Goal: Task Accomplishment & Management: Manage account settings

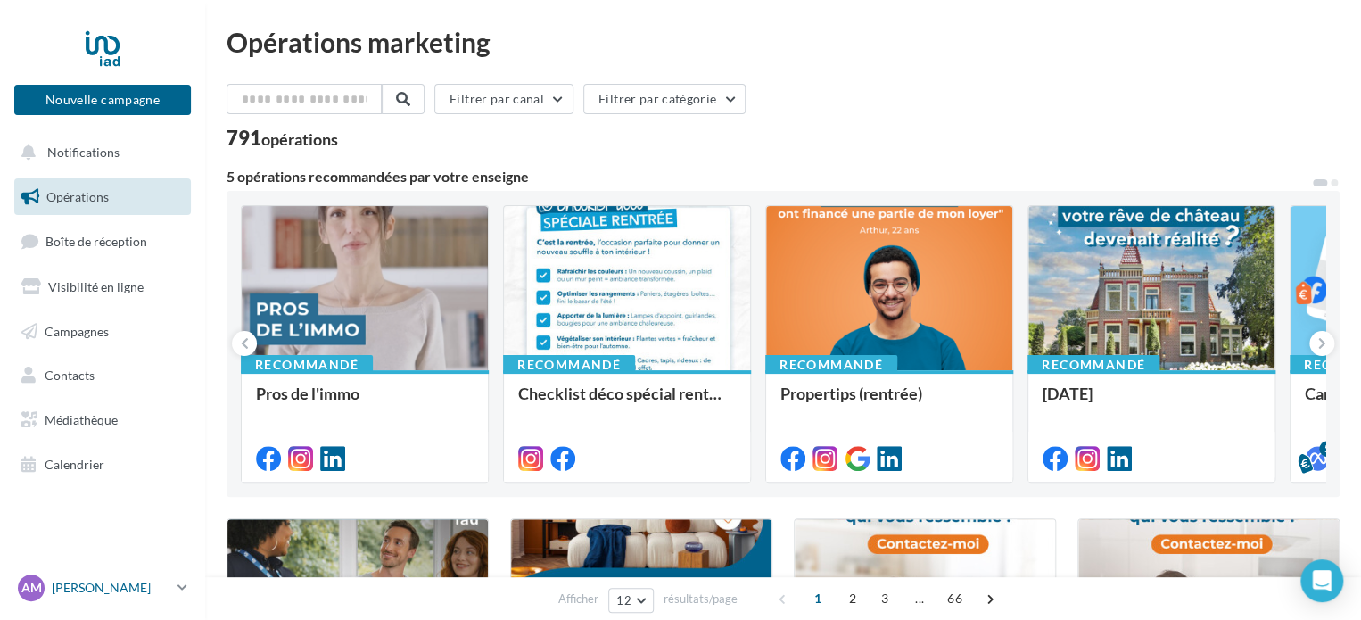
click at [167, 587] on p "[PERSON_NAME]" at bounding box center [111, 588] width 119 height 18
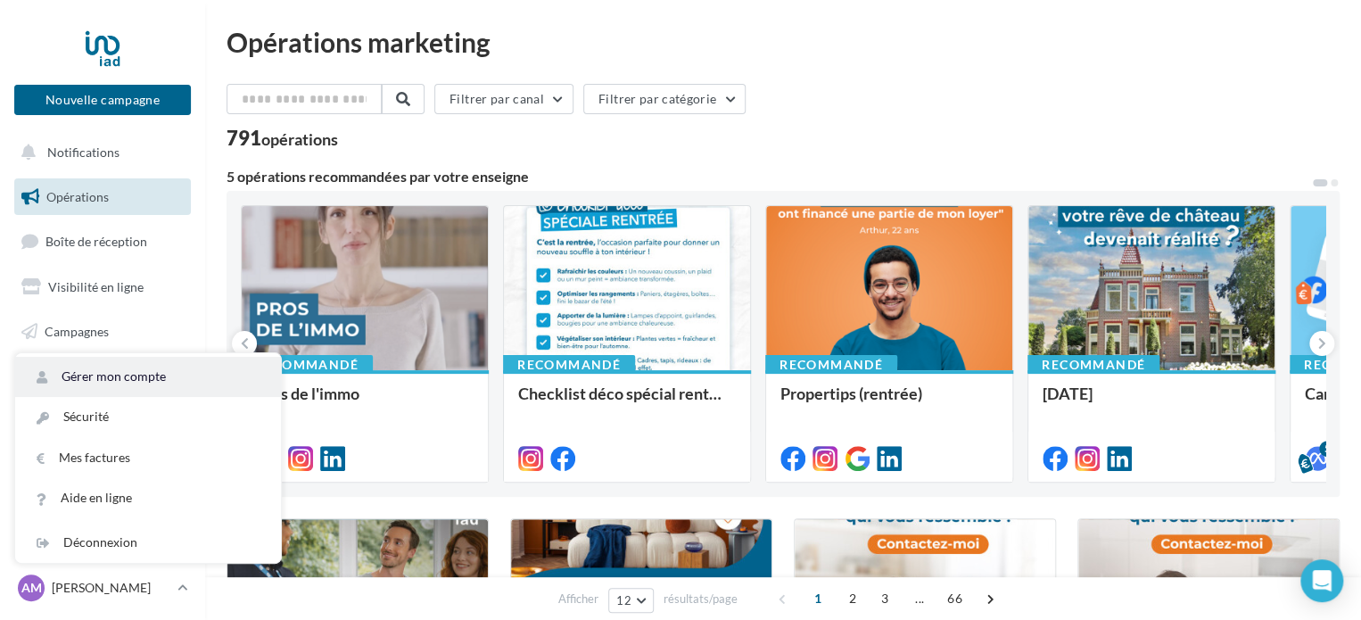
click at [136, 375] on link "Gérer mon compte" at bounding box center [148, 377] width 266 height 40
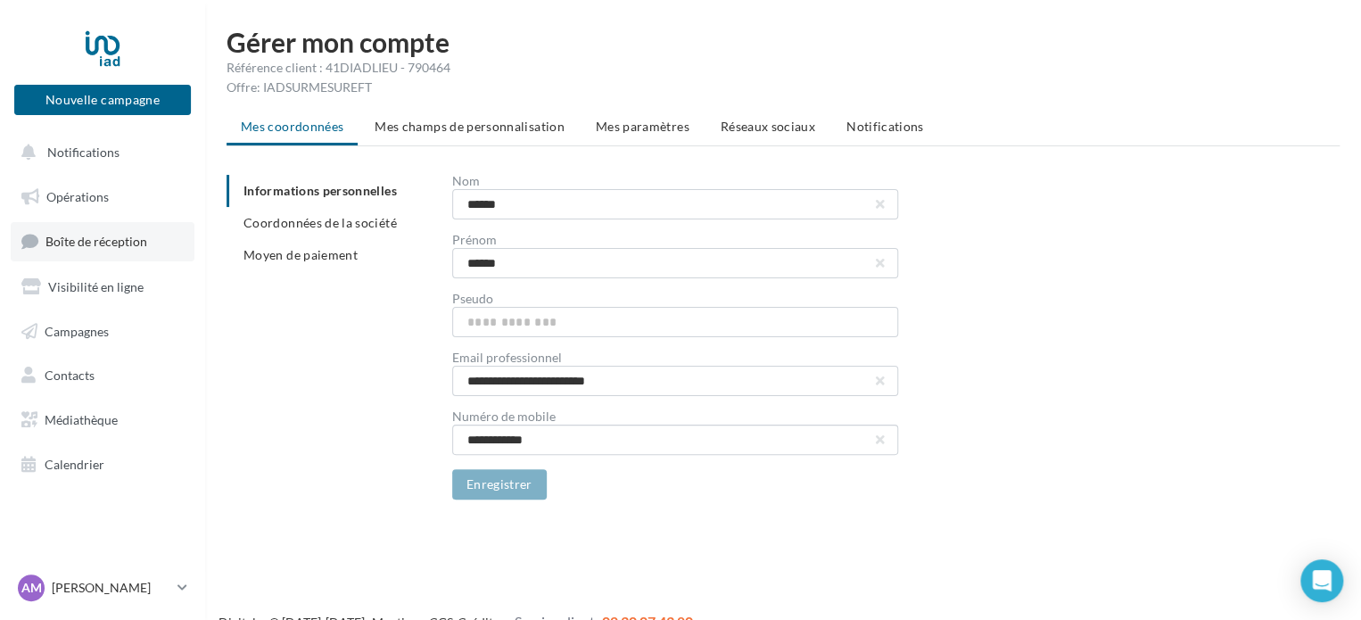
click at [155, 226] on link "Boîte de réception" at bounding box center [103, 241] width 184 height 38
click at [759, 118] on li "Réseaux sociaux" at bounding box center [768, 127] width 123 height 32
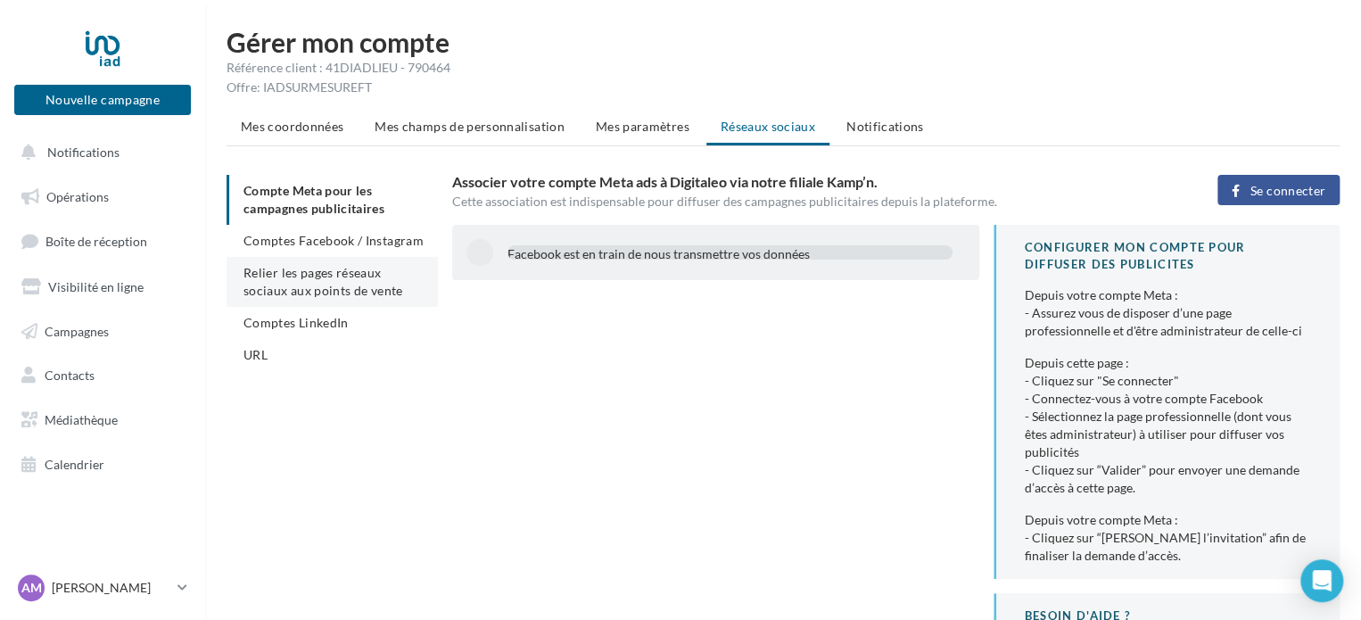
click at [328, 274] on span "Relier les pages réseaux sociaux aux points de vente" at bounding box center [323, 281] width 159 height 33
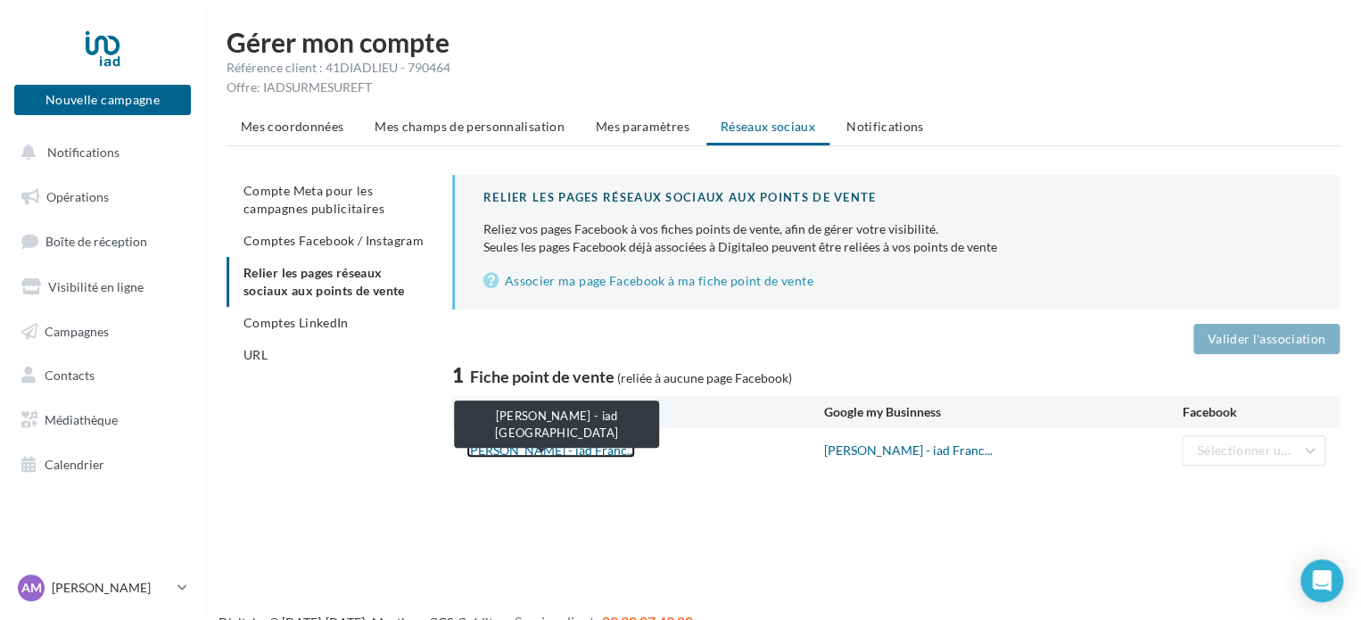
click at [542, 451] on link "Alexis MASCLE - iad Franc..." at bounding box center [551, 449] width 169 height 15
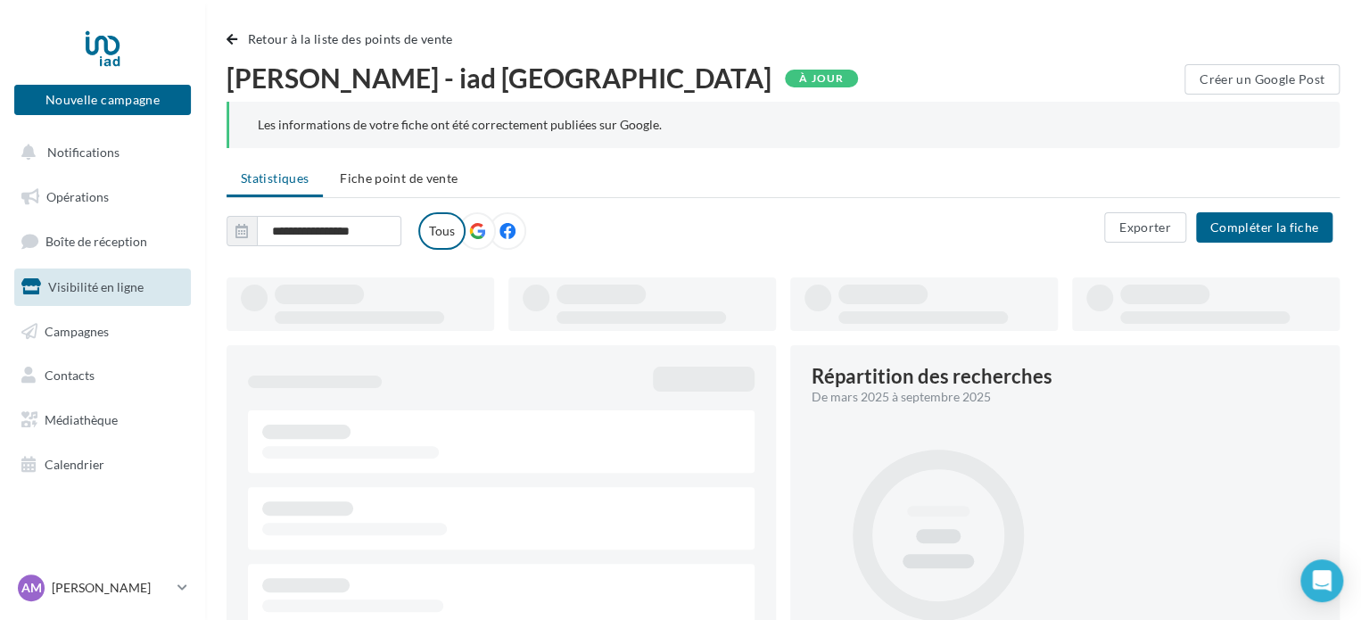
type input "**********"
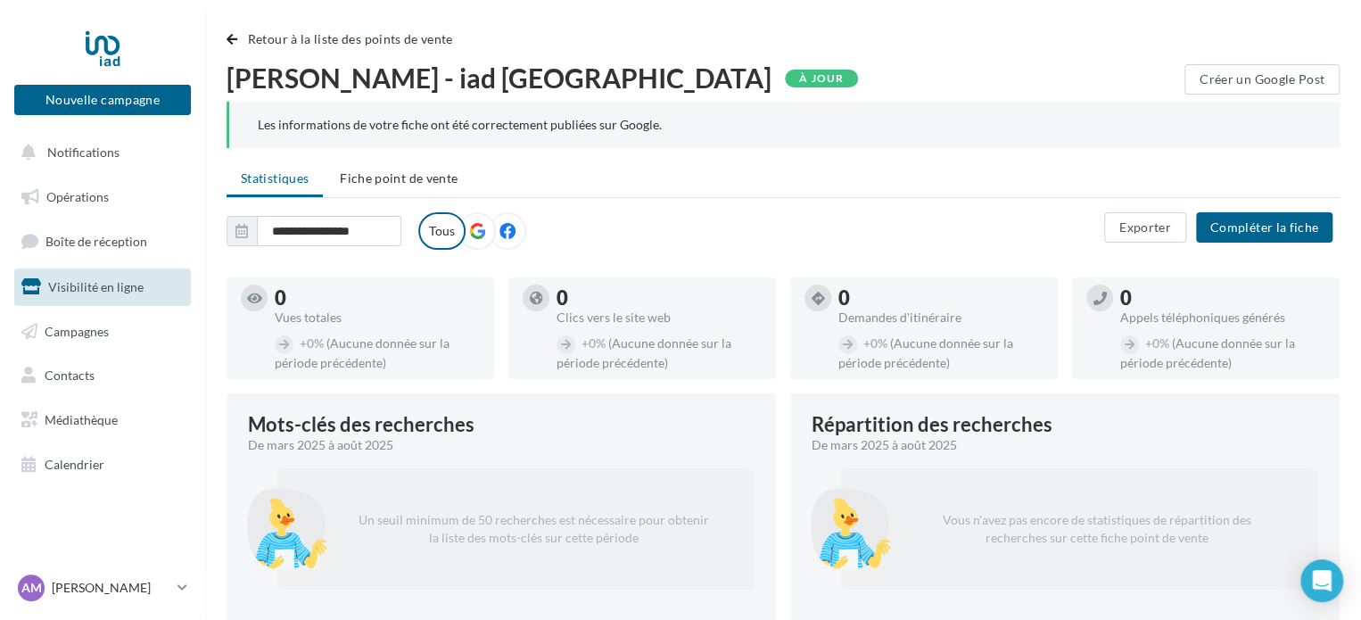
click at [475, 227] on icon at bounding box center [477, 231] width 16 height 16
click at [1283, 227] on button "Compléter la fiche" at bounding box center [1264, 227] width 136 height 30
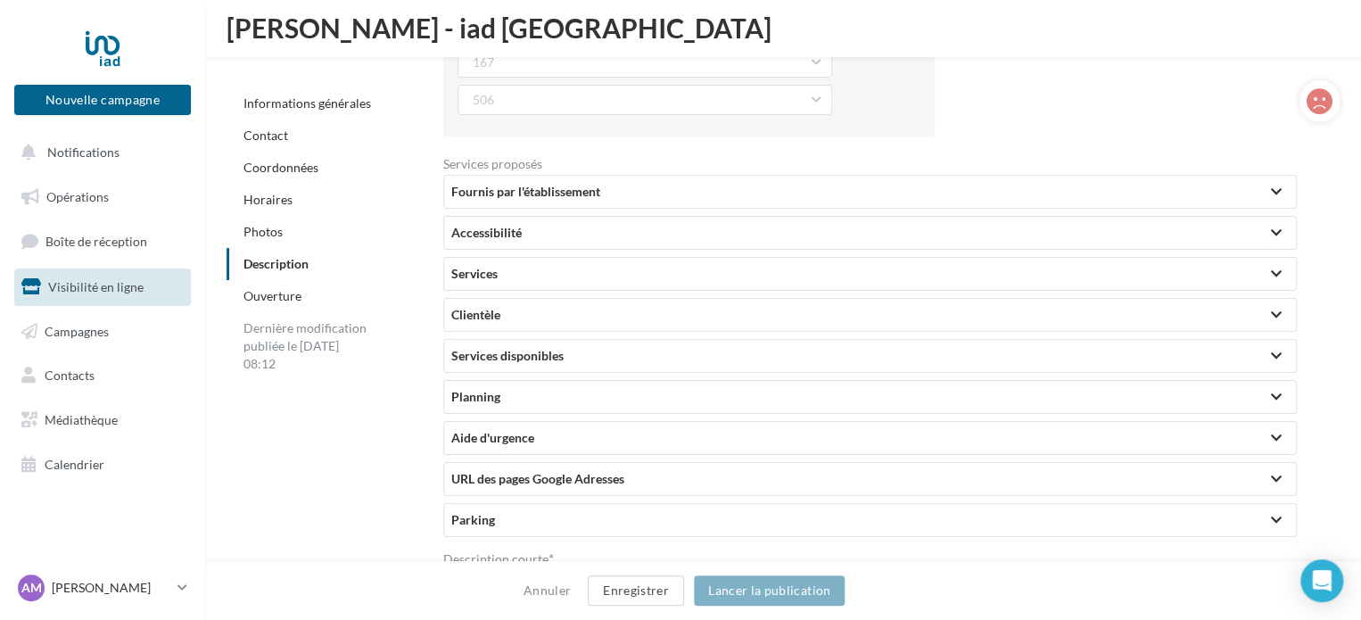
scroll to position [3771, 0]
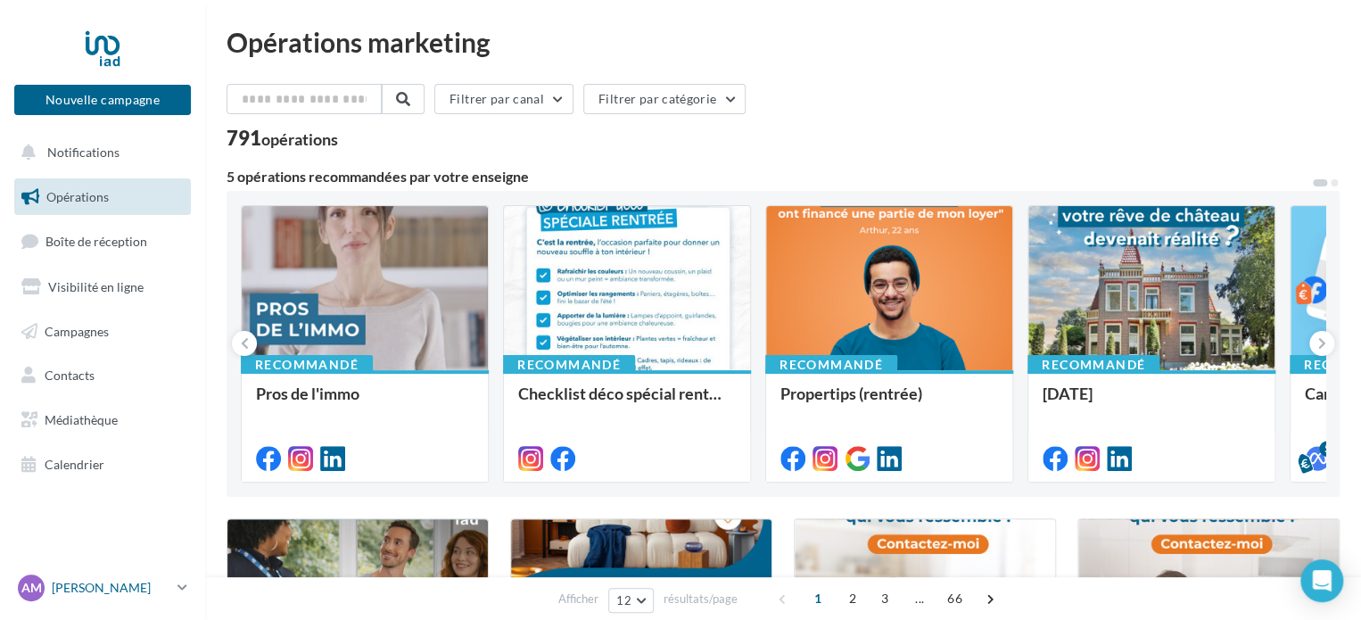
click at [125, 578] on div "AM [PERSON_NAME] [PERSON_NAME][EMAIL_ADDRESS][DOMAIN_NAME]" at bounding box center [94, 588] width 153 height 27
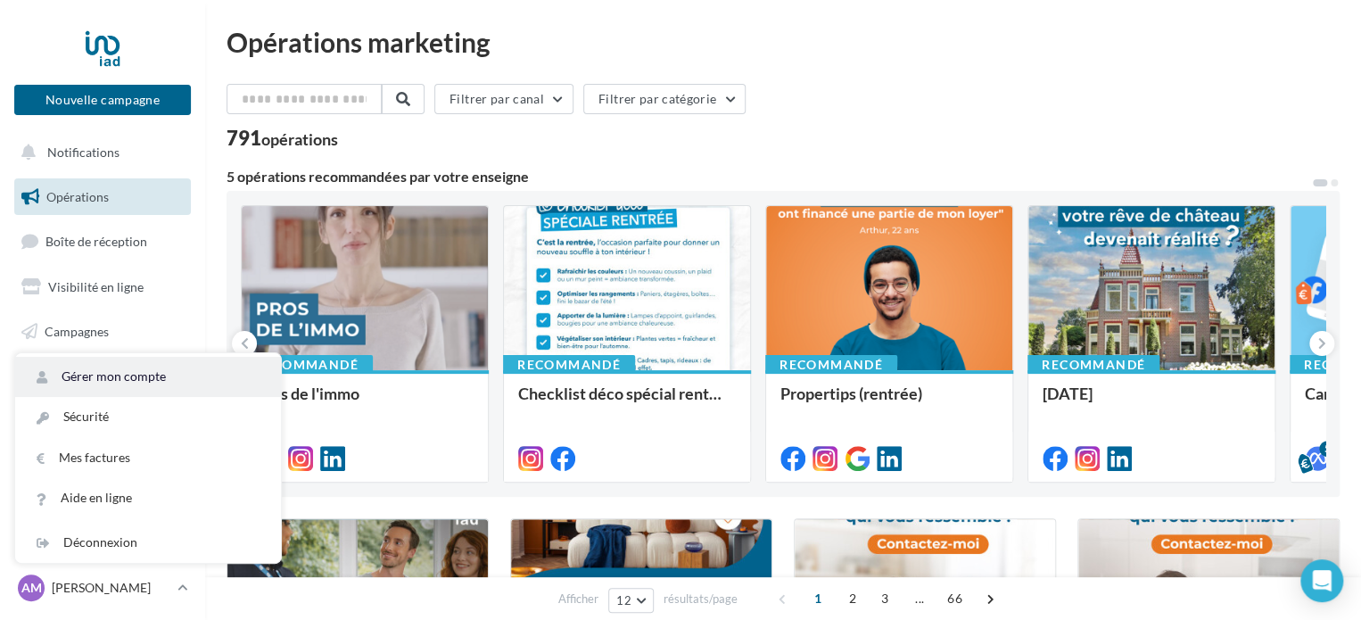
click at [136, 376] on link "Gérer mon compte" at bounding box center [148, 377] width 266 height 40
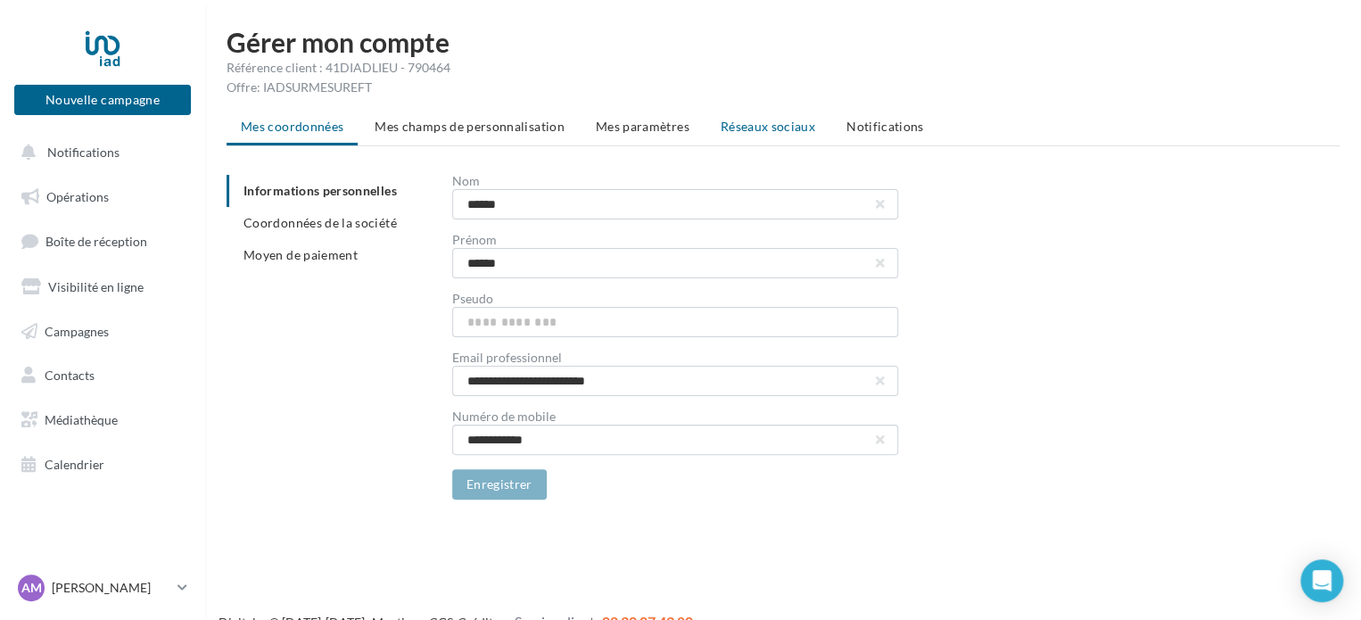
click at [743, 124] on span "Réseaux sociaux" at bounding box center [768, 126] width 95 height 15
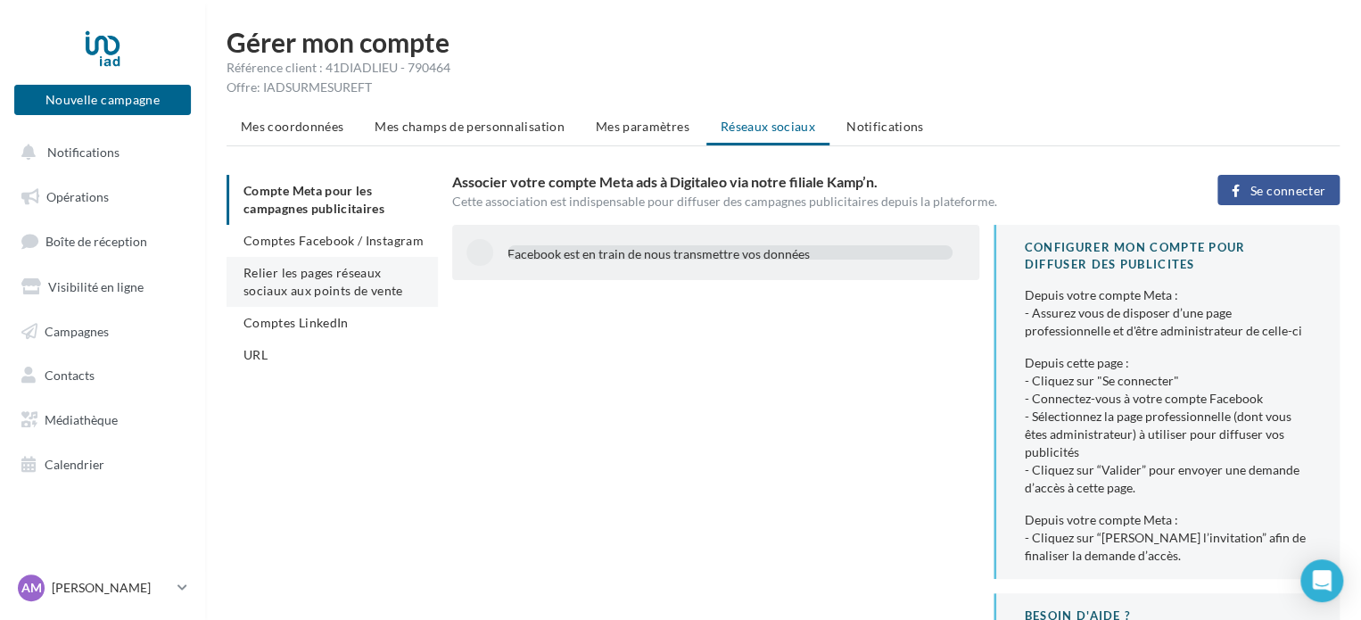
click at [333, 281] on li "Relier les pages réseaux sociaux aux points de vente" at bounding box center [332, 282] width 211 height 50
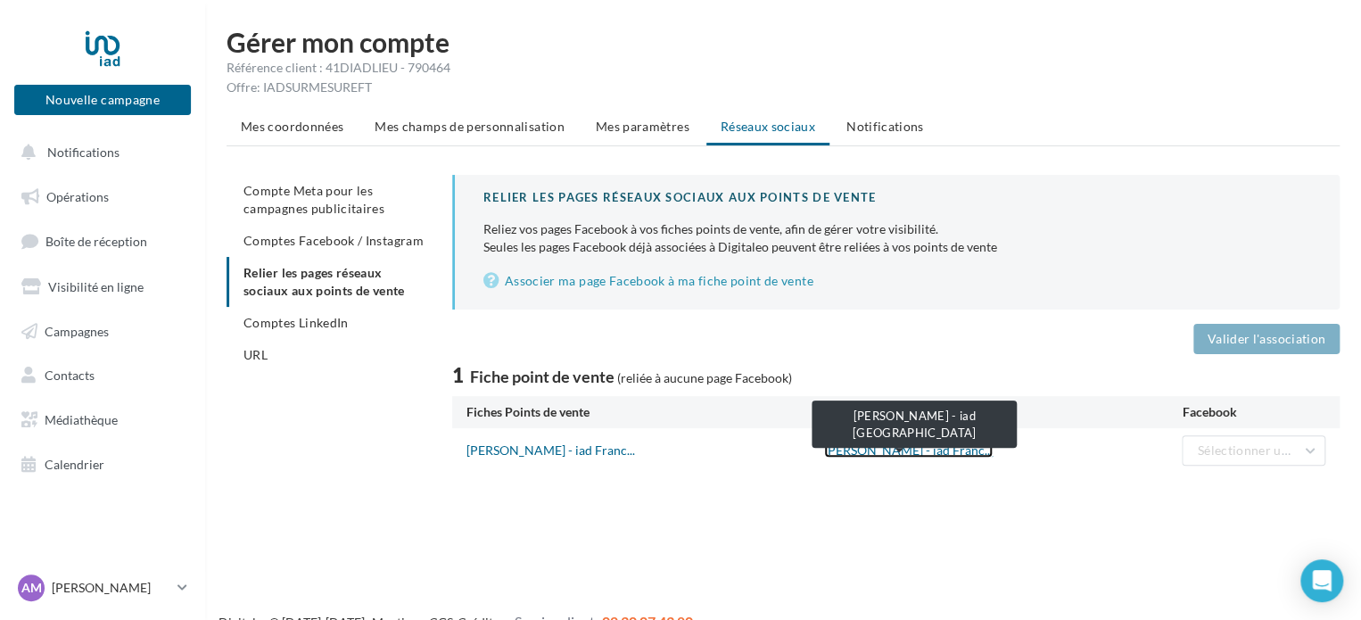
click at [873, 451] on link "[PERSON_NAME] - iad Franc..." at bounding box center [908, 449] width 169 height 15
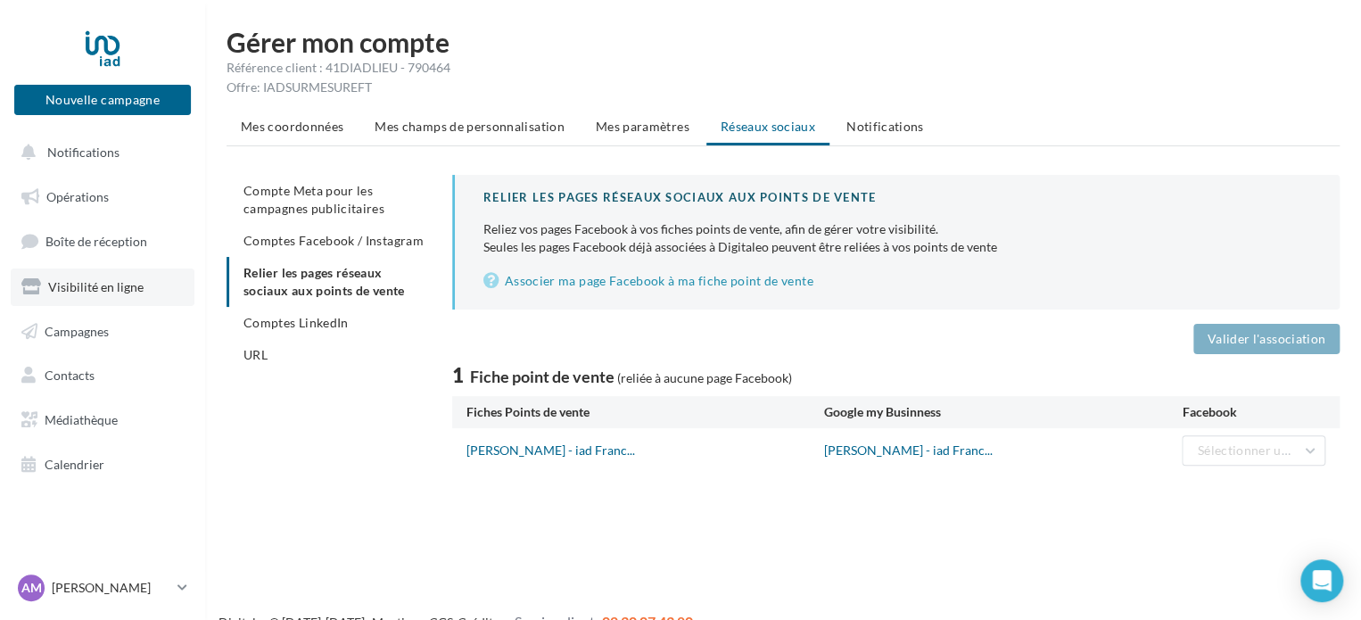
click at [118, 288] on span "Visibilité en ligne" at bounding box center [95, 286] width 95 height 15
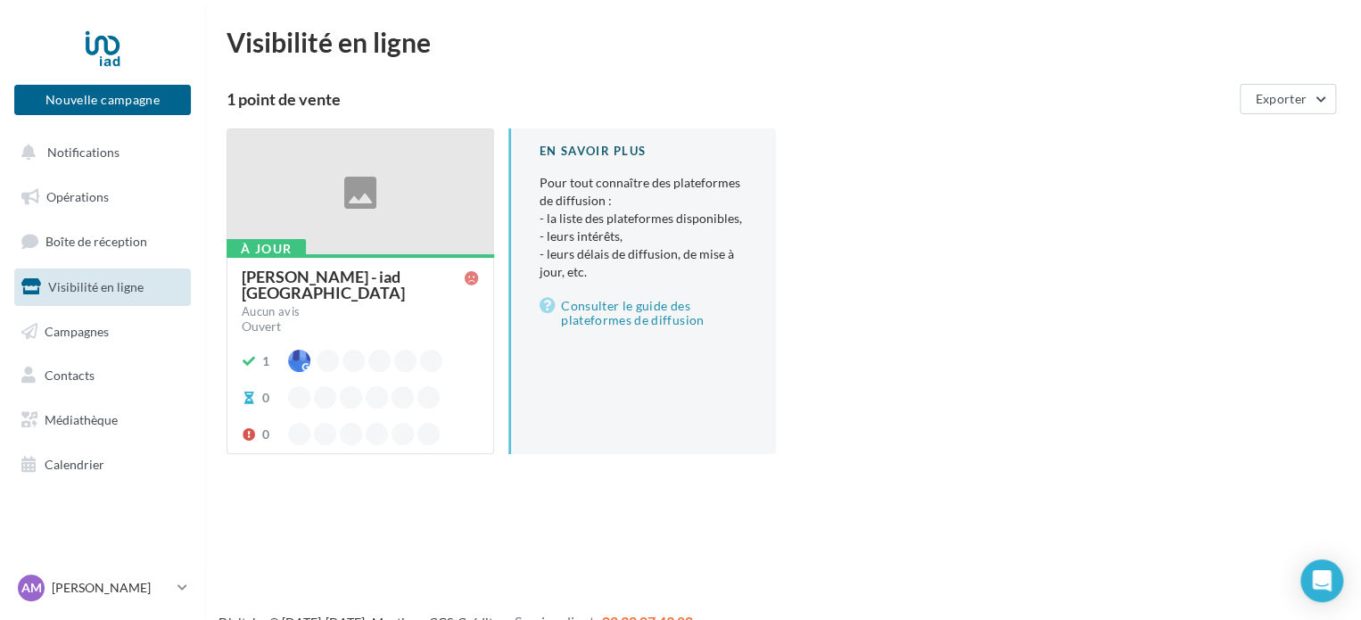
click at [276, 275] on div "[PERSON_NAME] - iad [GEOGRAPHIC_DATA]" at bounding box center [353, 285] width 223 height 32
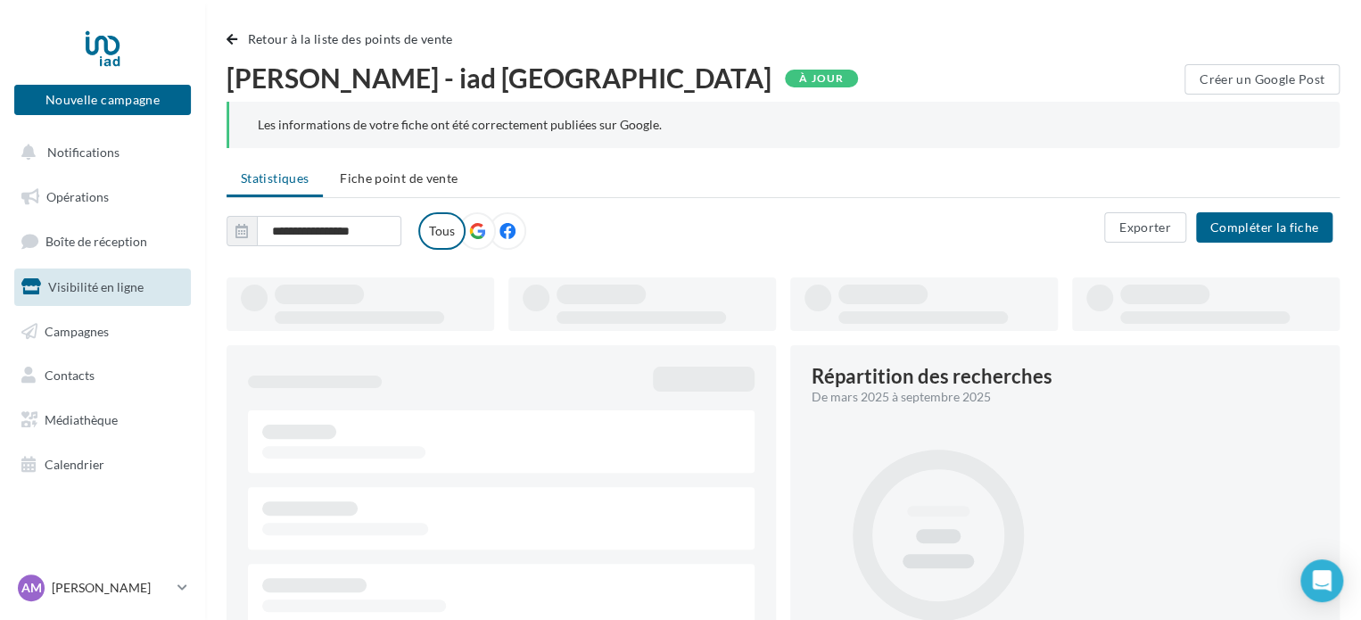
type input "**********"
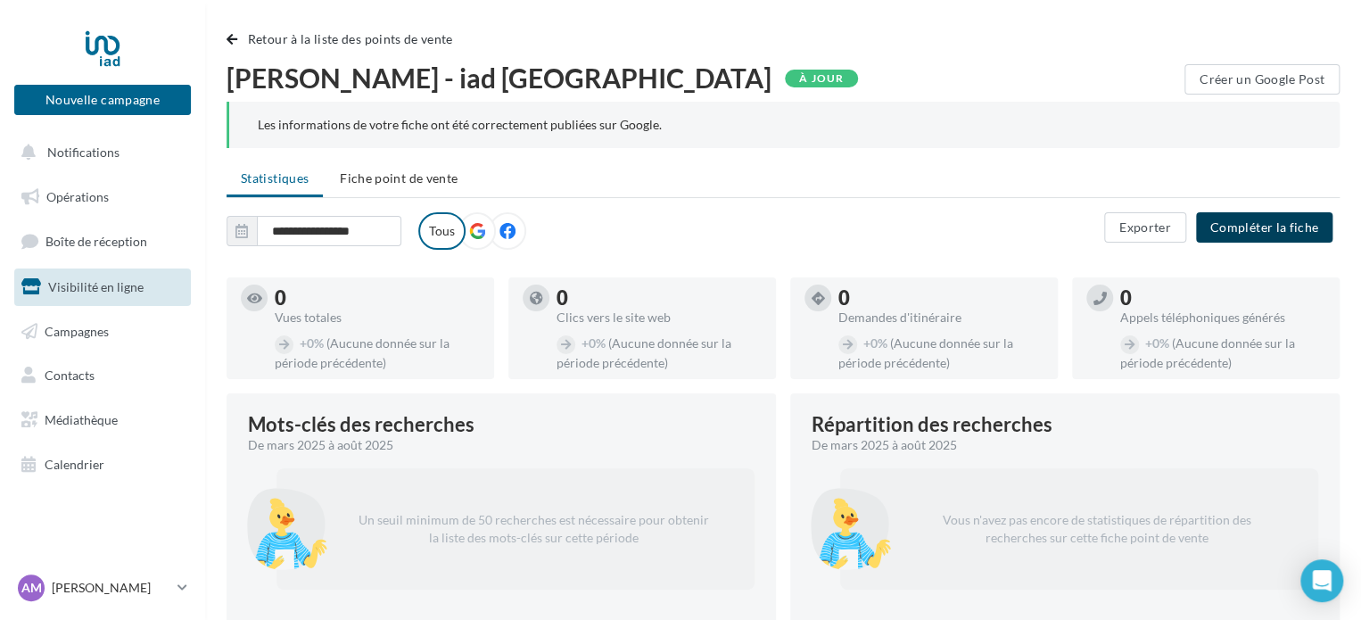
click at [1299, 223] on button "Compléter la fiche" at bounding box center [1264, 227] width 136 height 30
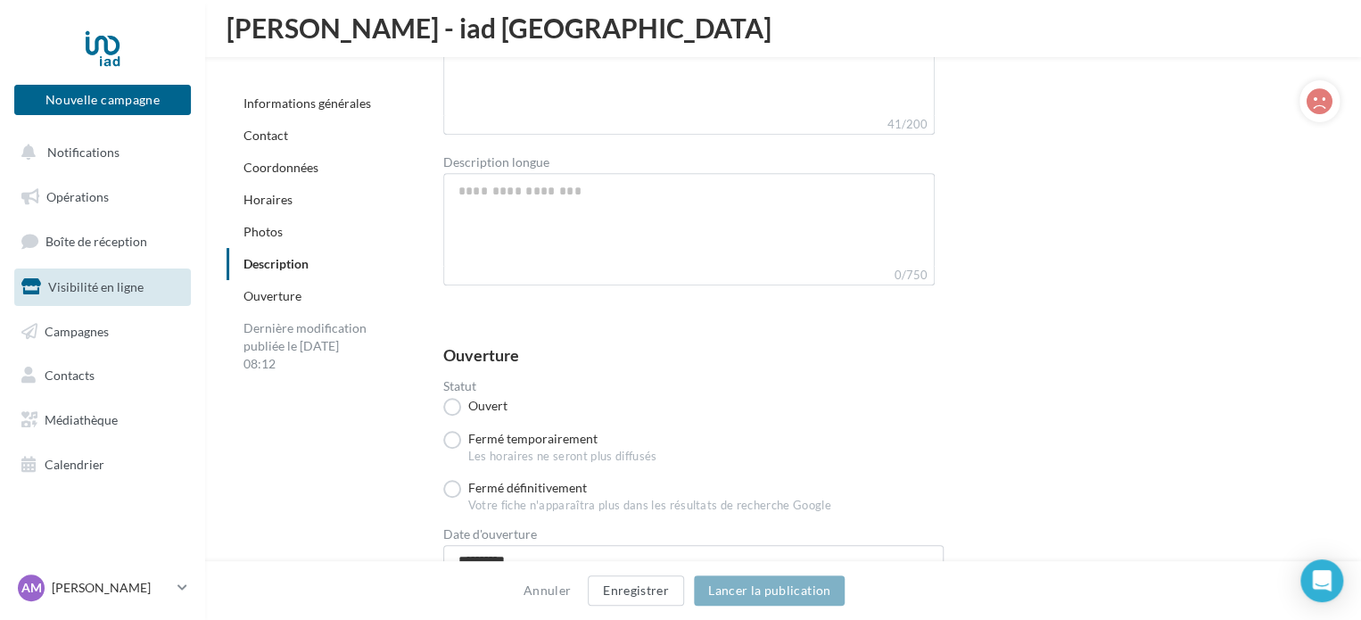
scroll to position [3860, 0]
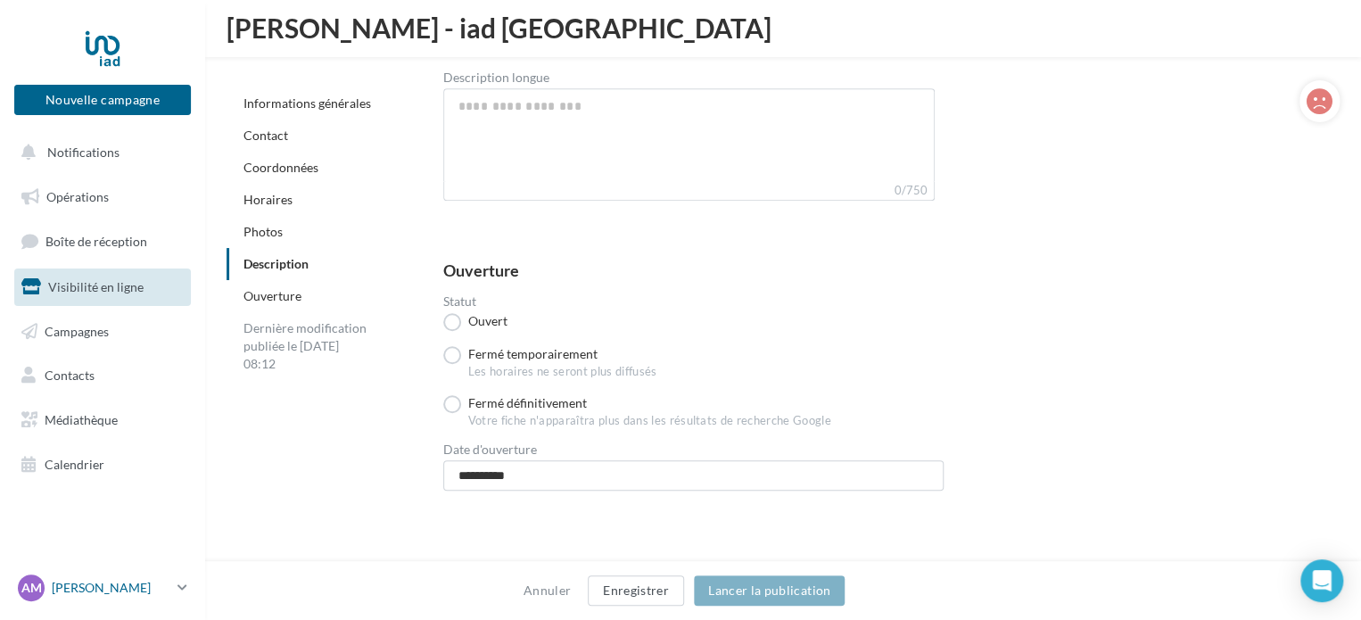
click at [118, 584] on p "[PERSON_NAME]" at bounding box center [111, 588] width 119 height 18
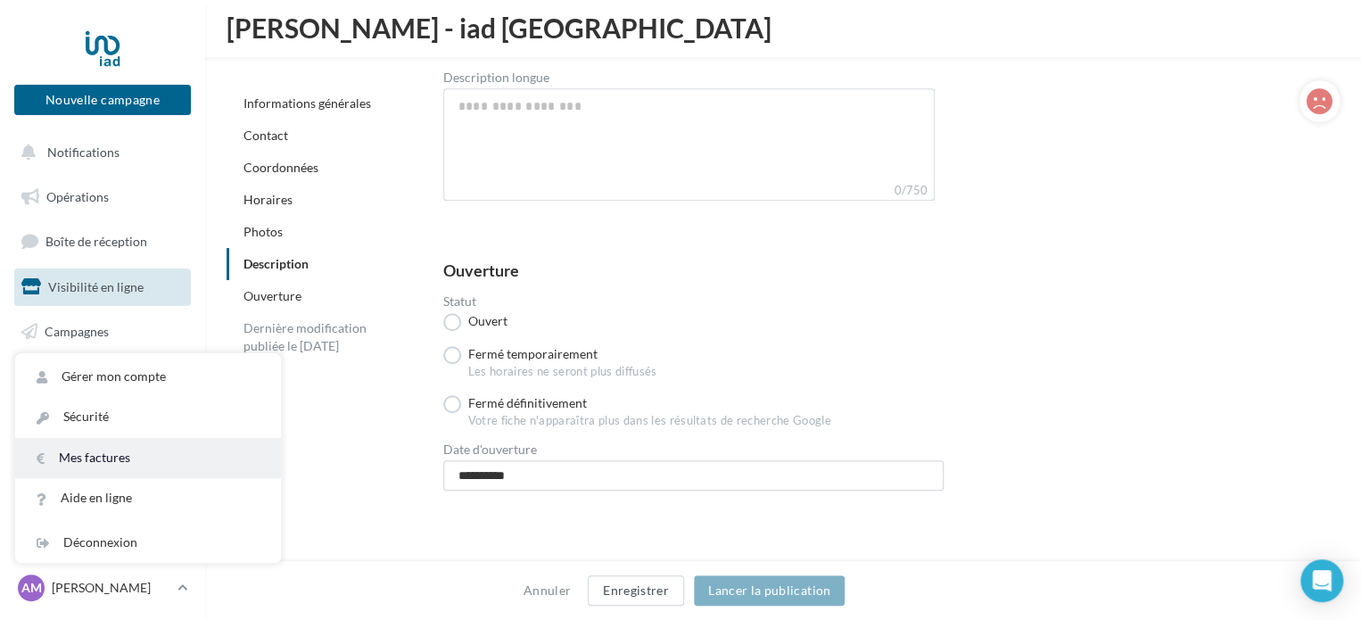
click at [134, 462] on link "Mes factures" at bounding box center [148, 458] width 266 height 40
